Goal: Entertainment & Leisure: Consume media (video, audio)

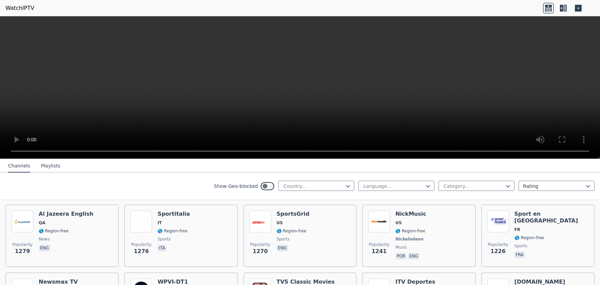
scroll to position [599, 0]
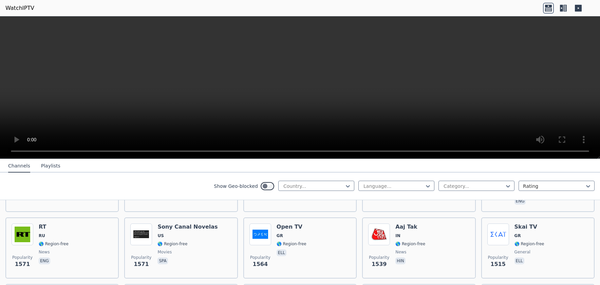
click at [50, 165] on button "Playlists" at bounding box center [50, 166] width 19 height 13
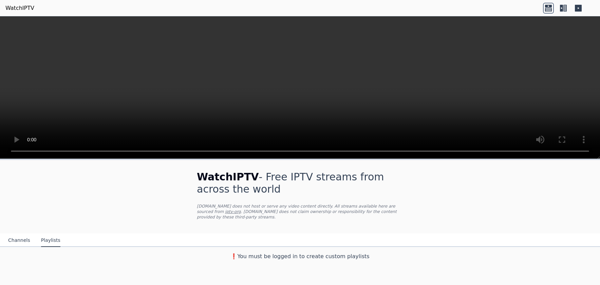
scroll to position [0, 0]
click at [324, 253] on font "❗️ Debe iniciarse para crear listas de reproducción personalizadas" at bounding box center [299, 256] width 181 height 6
click at [23, 234] on button "Channels" at bounding box center [19, 240] width 22 height 13
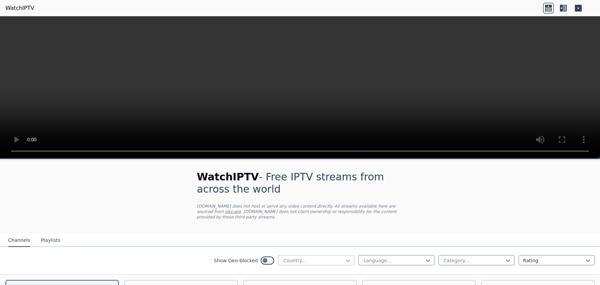
click at [346, 259] on icon at bounding box center [348, 260] width 4 height 2
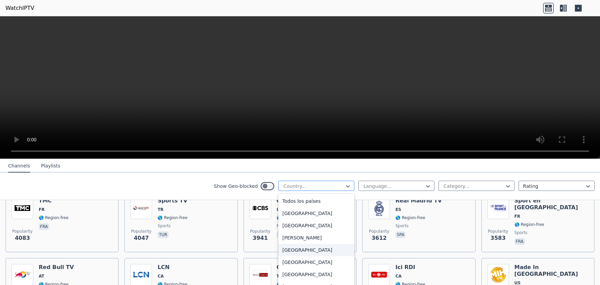
scroll to position [171, 0]
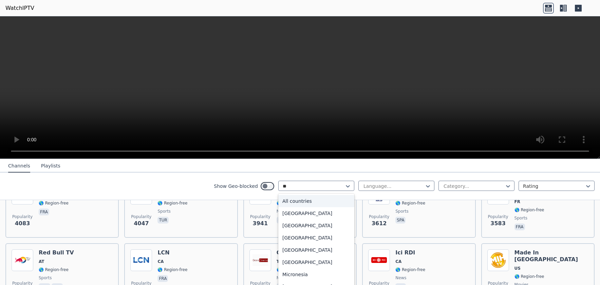
type input "*"
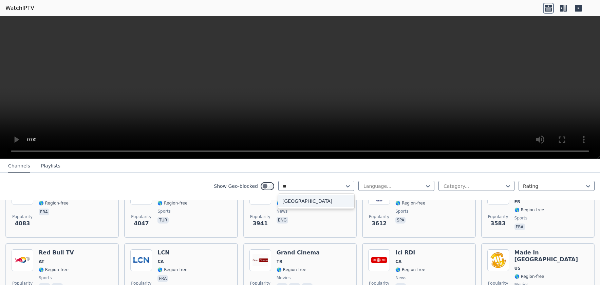
type input "***"
click at [282, 199] on font "[GEOGRAPHIC_DATA]" at bounding box center [307, 200] width 50 height 5
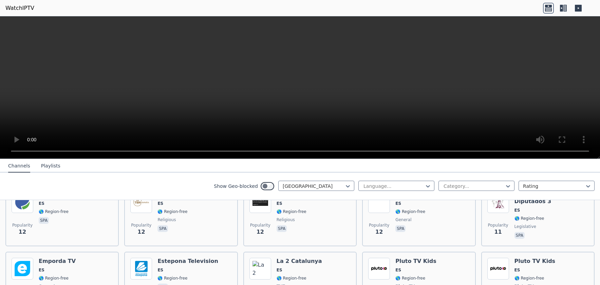
scroll to position [2321, 0]
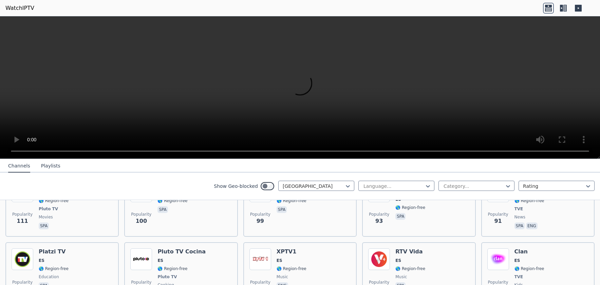
scroll to position [311, 0]
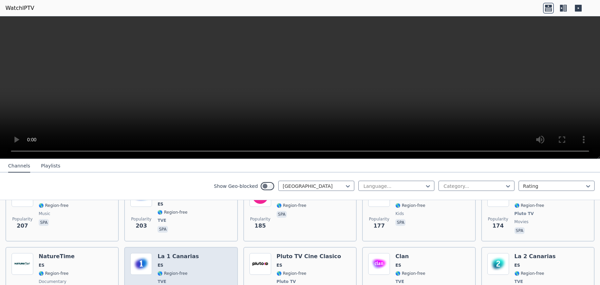
click at [187, 262] on span "ES" at bounding box center [177, 264] width 41 height 5
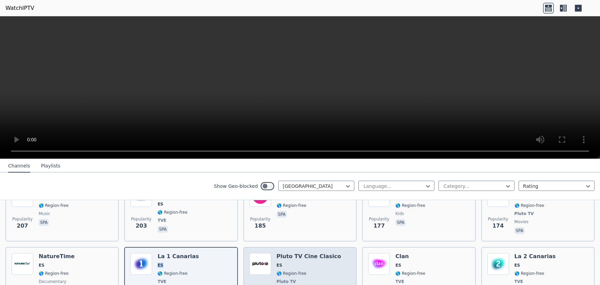
scroll to position [140, 0]
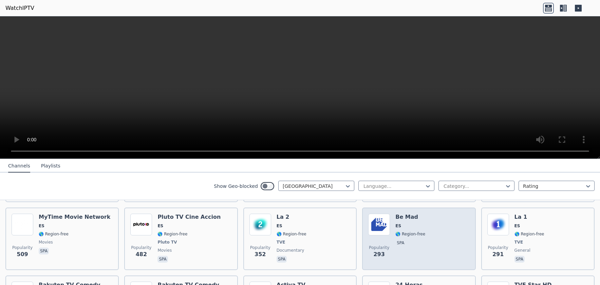
click at [374, 241] on span "Popularity 293" at bounding box center [379, 252] width 22 height 22
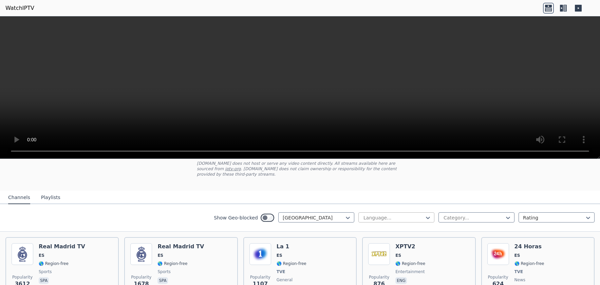
scroll to position [86, 0]
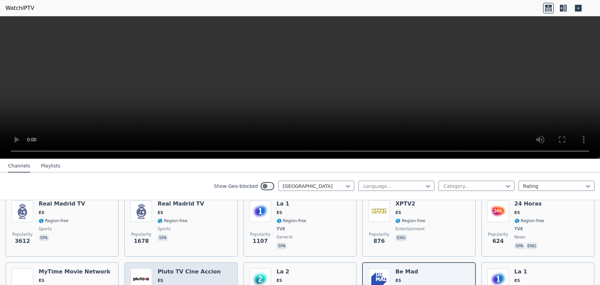
click at [178, 268] on h6 "Pluto TV Cine Accion" at bounding box center [188, 271] width 63 height 7
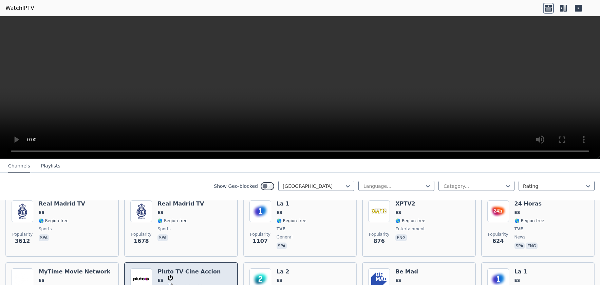
click at [178, 268] on h6 "Pluto TV Cine Accion" at bounding box center [188, 271] width 63 height 7
click at [199, 268] on h6 "Pluto TV Cine Accion" at bounding box center [188, 271] width 63 height 7
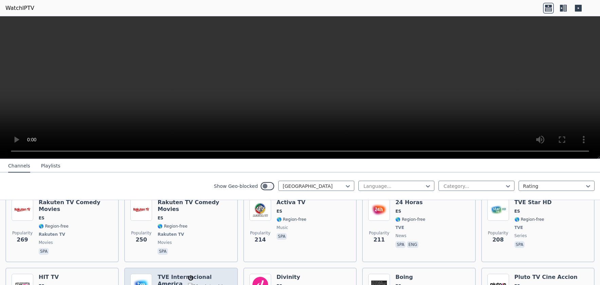
scroll to position [214, 0]
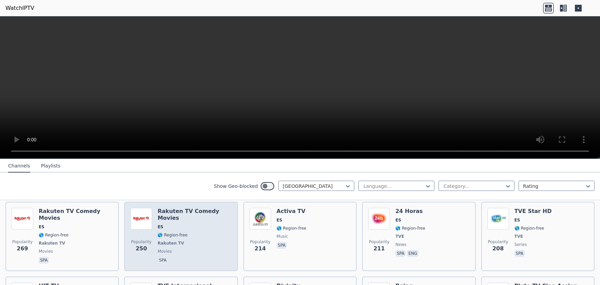
click at [143, 219] on img at bounding box center [141, 219] width 22 height 22
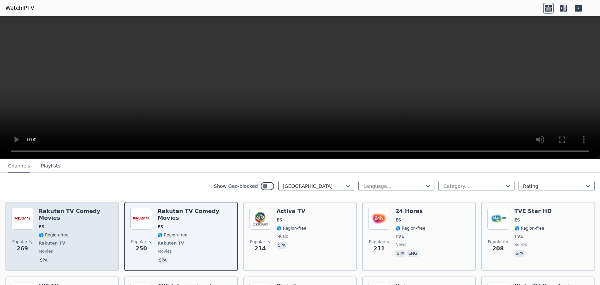
click at [88, 232] on span "🌎 Region-free" at bounding box center [76, 234] width 74 height 5
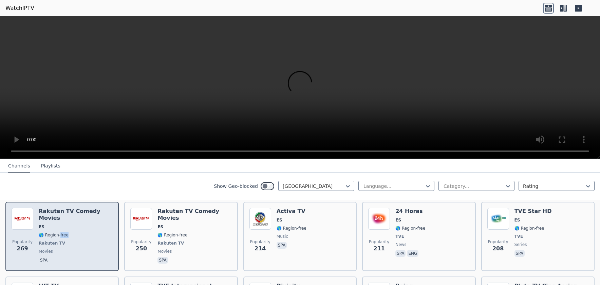
click at [88, 232] on span "🌎 Region-free" at bounding box center [76, 234] width 74 height 5
click at [26, 215] on img at bounding box center [23, 219] width 22 height 22
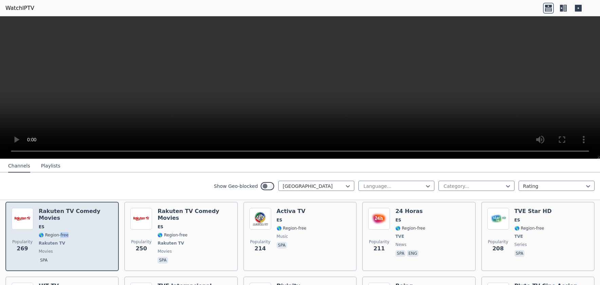
click at [26, 215] on img at bounding box center [23, 219] width 22 height 22
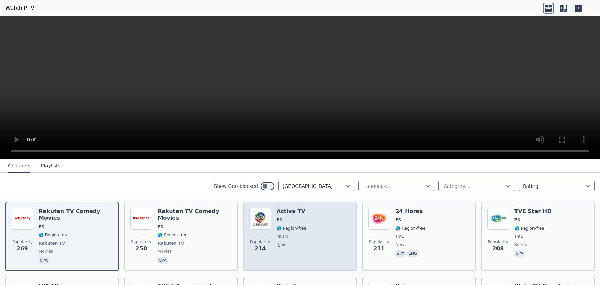
click at [300, 224] on div "Popularity 214 Activa TV ES 🌎 Region-free music spa" at bounding box center [299, 236] width 101 height 57
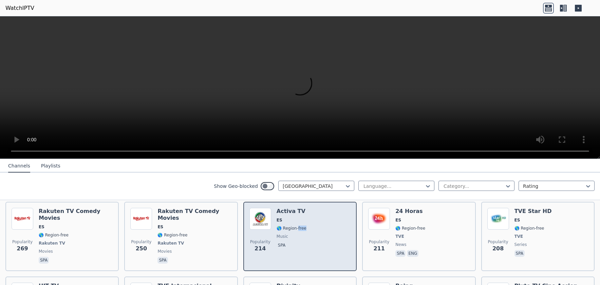
click at [300, 224] on div "Popularity 214 Activa TV ES 🌎 Region-free music spa" at bounding box center [299, 236] width 101 height 57
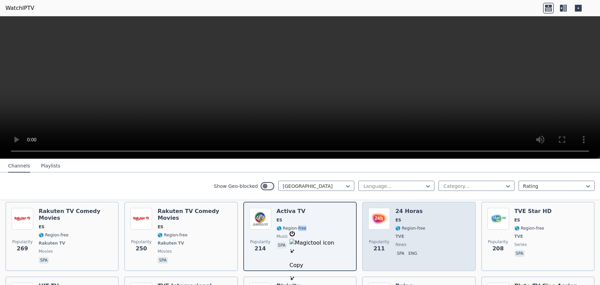
click at [431, 224] on div "Popularity 211 24 Horas ES 🌎 Region-free TVE news spa eng" at bounding box center [418, 236] width 101 height 57
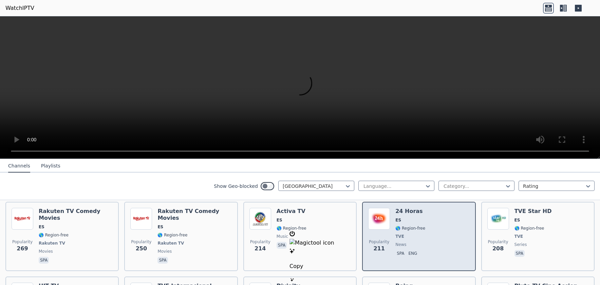
click at [431, 224] on div "Popularity 211 24 Horas ES 🌎 Region-free TVE news spa eng" at bounding box center [418, 236] width 101 height 57
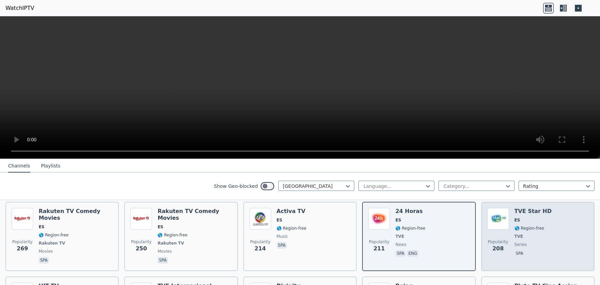
click at [532, 226] on div "TVE Star HD ES 🌎 Region-free TVE series spa" at bounding box center [533, 236] width 37 height 57
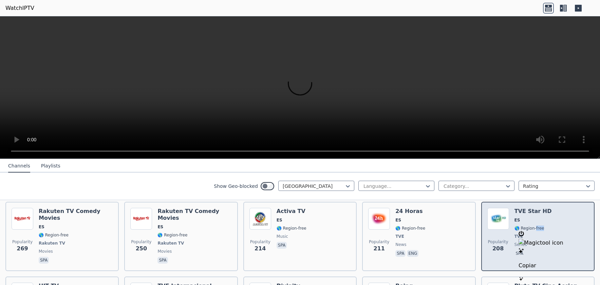
click at [520, 210] on div "TVE Star HD ES 🌎 Region-free TVE series spa" at bounding box center [533, 236] width 37 height 57
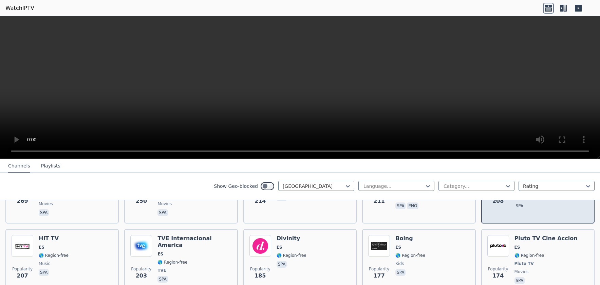
scroll to position [299, 0]
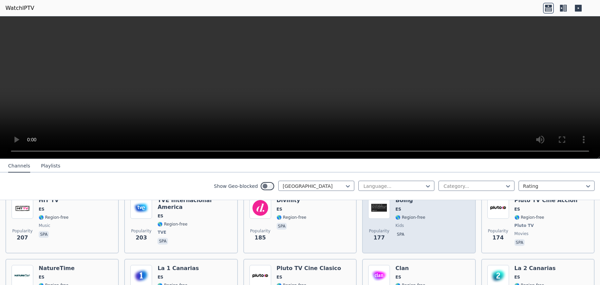
click at [431, 213] on div "Popularity 177 Boing ES 🌎 Region-free kids spa" at bounding box center [418, 222] width 101 height 50
